Goal: Task Accomplishment & Management: Use online tool/utility

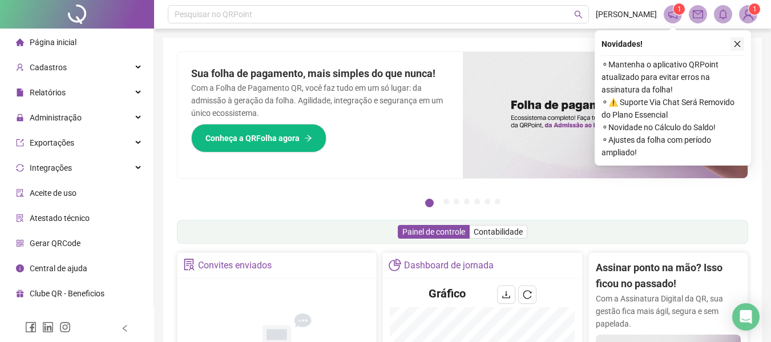
click at [740, 44] on icon "close" at bounding box center [737, 44] width 8 height 8
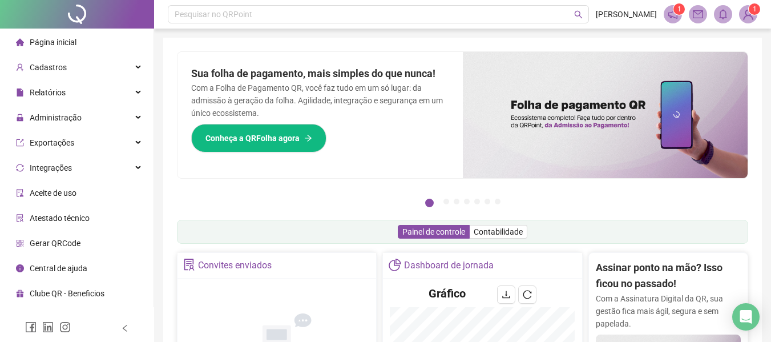
click at [38, 41] on span "Página inicial" at bounding box center [53, 42] width 47 height 9
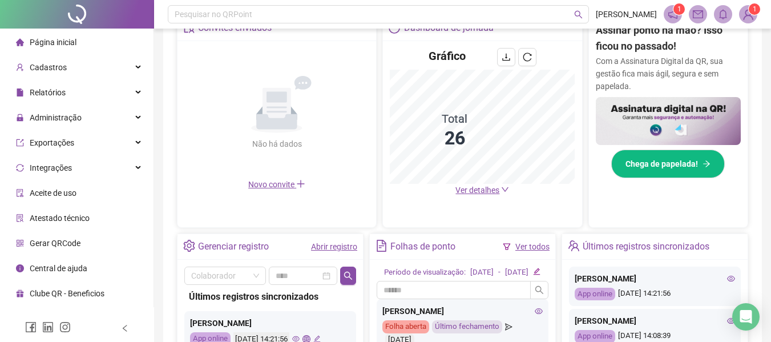
scroll to position [285, 0]
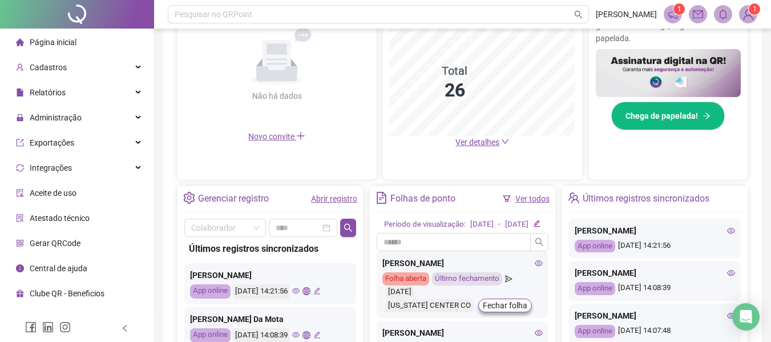
click at [345, 199] on link "Abrir registro" at bounding box center [334, 198] width 46 height 9
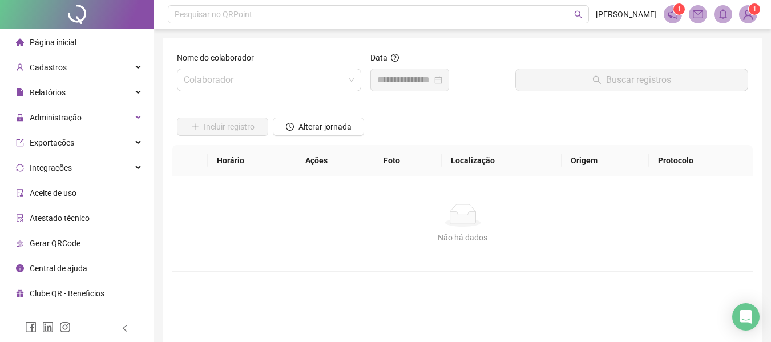
drag, startPoint x: 253, startPoint y: 76, endPoint x: 495, endPoint y: 123, distance: 246.5
click at [253, 76] on input "search" at bounding box center [264, 80] width 160 height 22
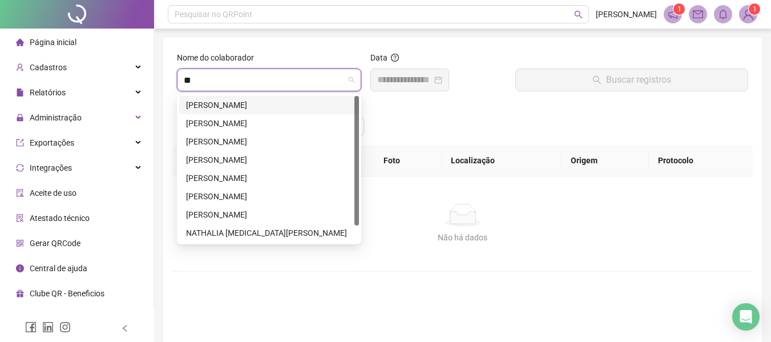
type input "***"
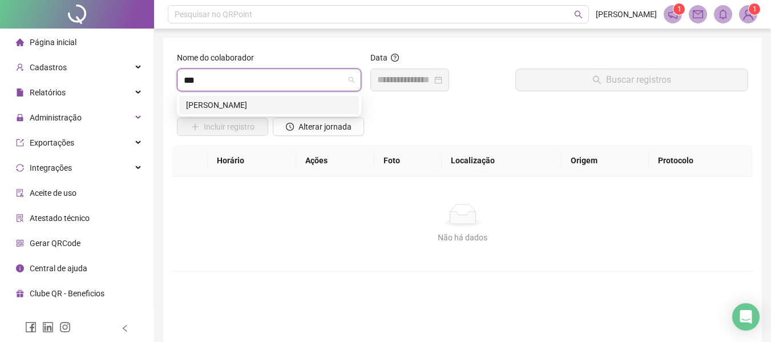
click at [221, 102] on div "MATHEUS HENRIK LOURENCO MUNIZ" at bounding box center [269, 105] width 166 height 13
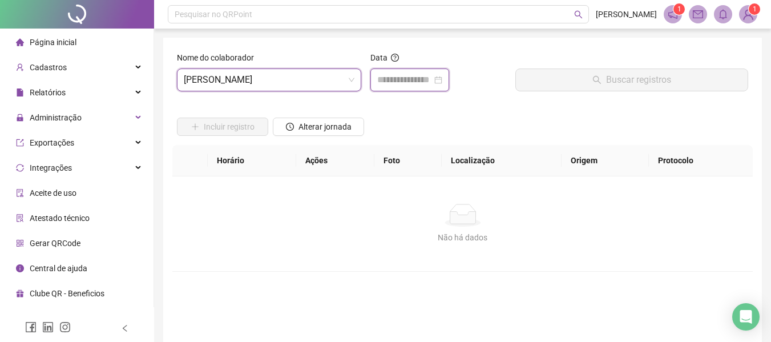
click at [405, 82] on input at bounding box center [404, 80] width 55 height 14
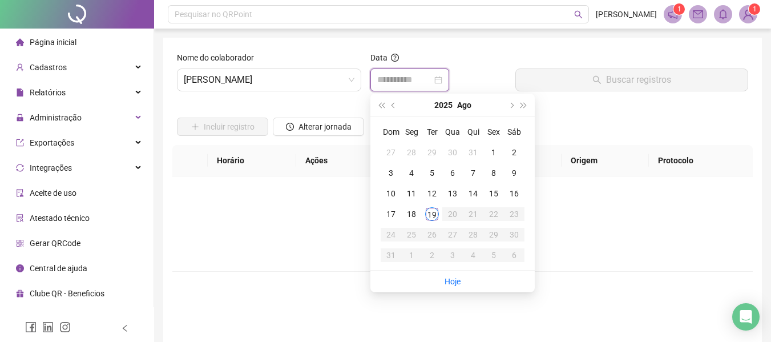
type input "**********"
click at [435, 212] on div "19" at bounding box center [432, 214] width 14 height 14
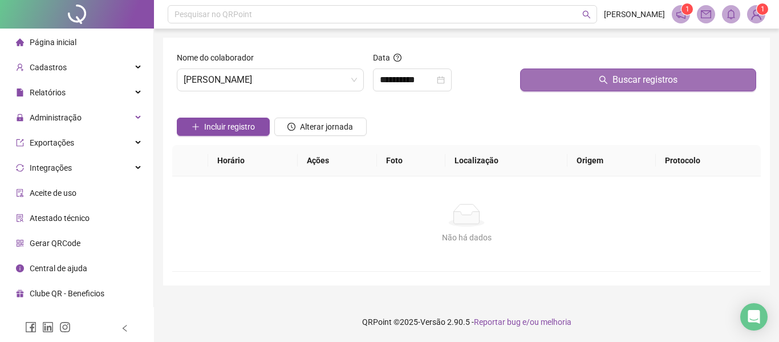
click at [645, 84] on span "Buscar registros" at bounding box center [645, 80] width 65 height 14
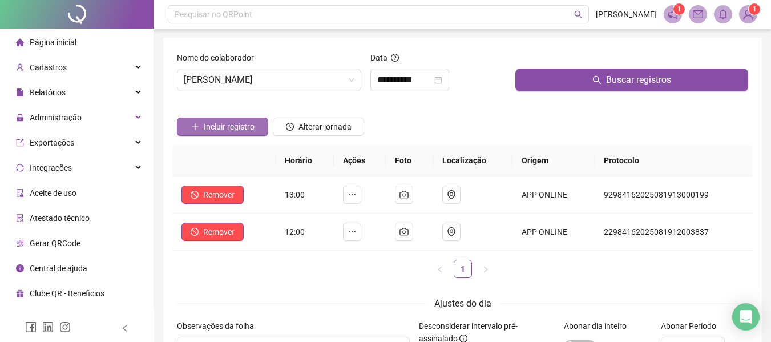
click at [227, 127] on span "Incluir registro" at bounding box center [229, 126] width 51 height 13
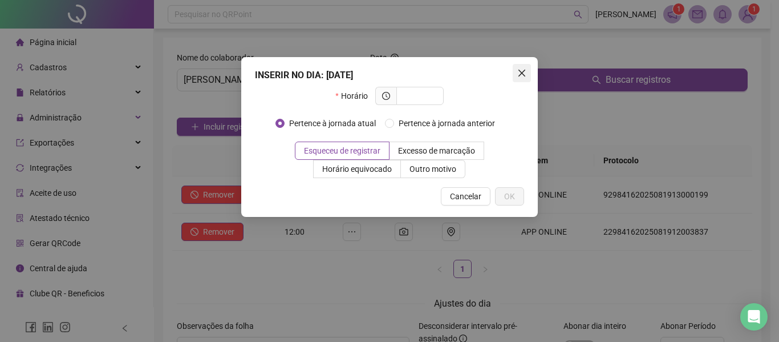
click at [519, 77] on icon "close" at bounding box center [521, 72] width 9 height 9
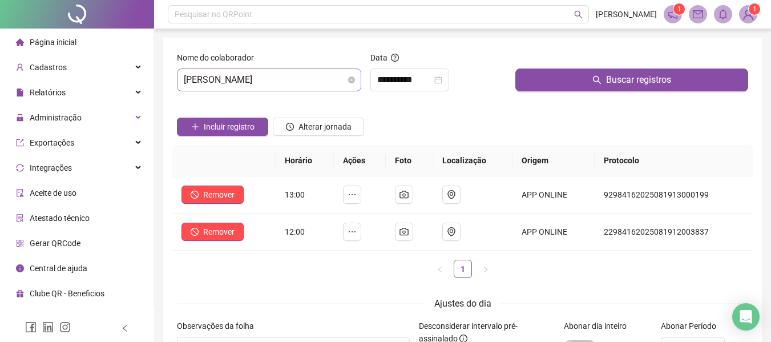
click at [279, 81] on span "MATHEUS HENRIK LOURENCO MUNIZ" at bounding box center [269, 80] width 171 height 22
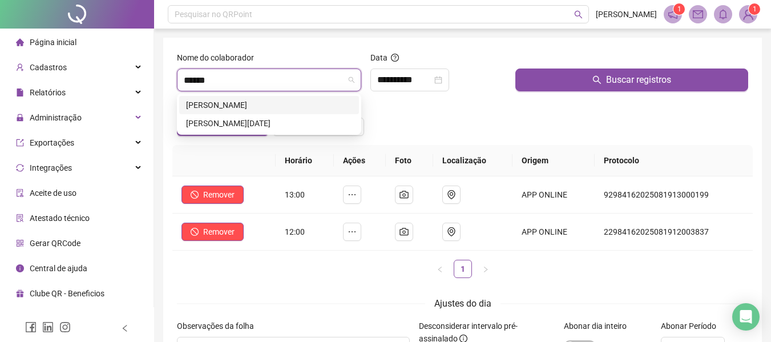
type input "*******"
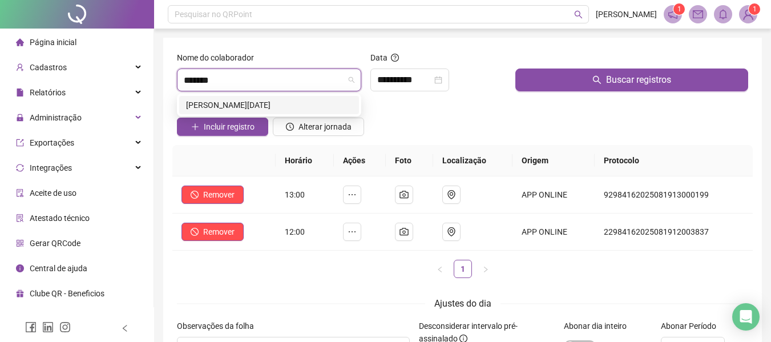
click at [242, 100] on div "ANA LUCIA CALDAS SILVA" at bounding box center [269, 105] width 166 height 13
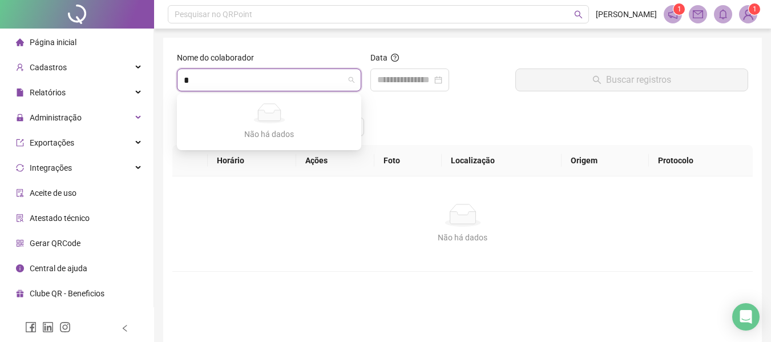
type input "*"
